Goal: Information Seeking & Learning: Learn about a topic

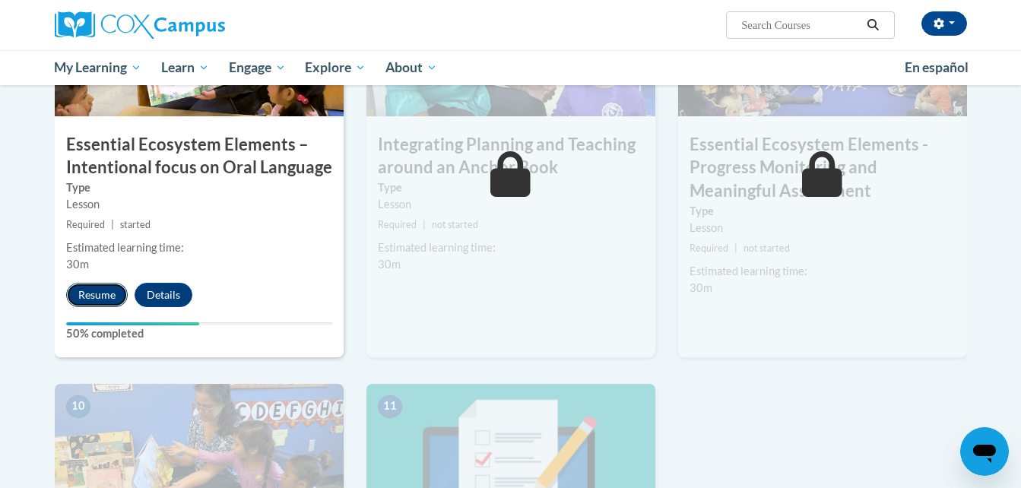
click at [89, 297] on button "Resume" at bounding box center [97, 295] width 62 height 24
